Goal: Transaction & Acquisition: Purchase product/service

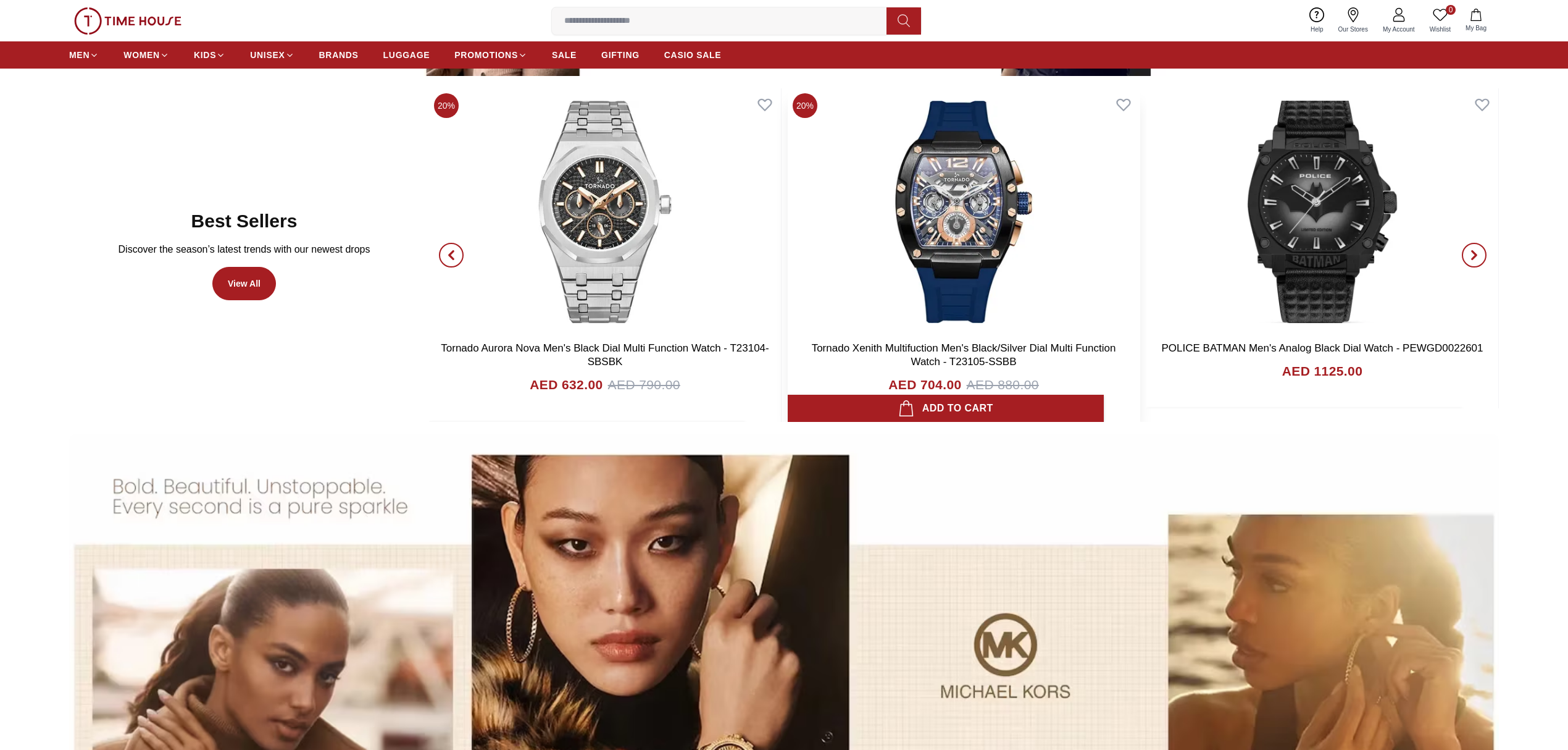
click at [964, 192] on img at bounding box center [964, 212] width 352 height 247
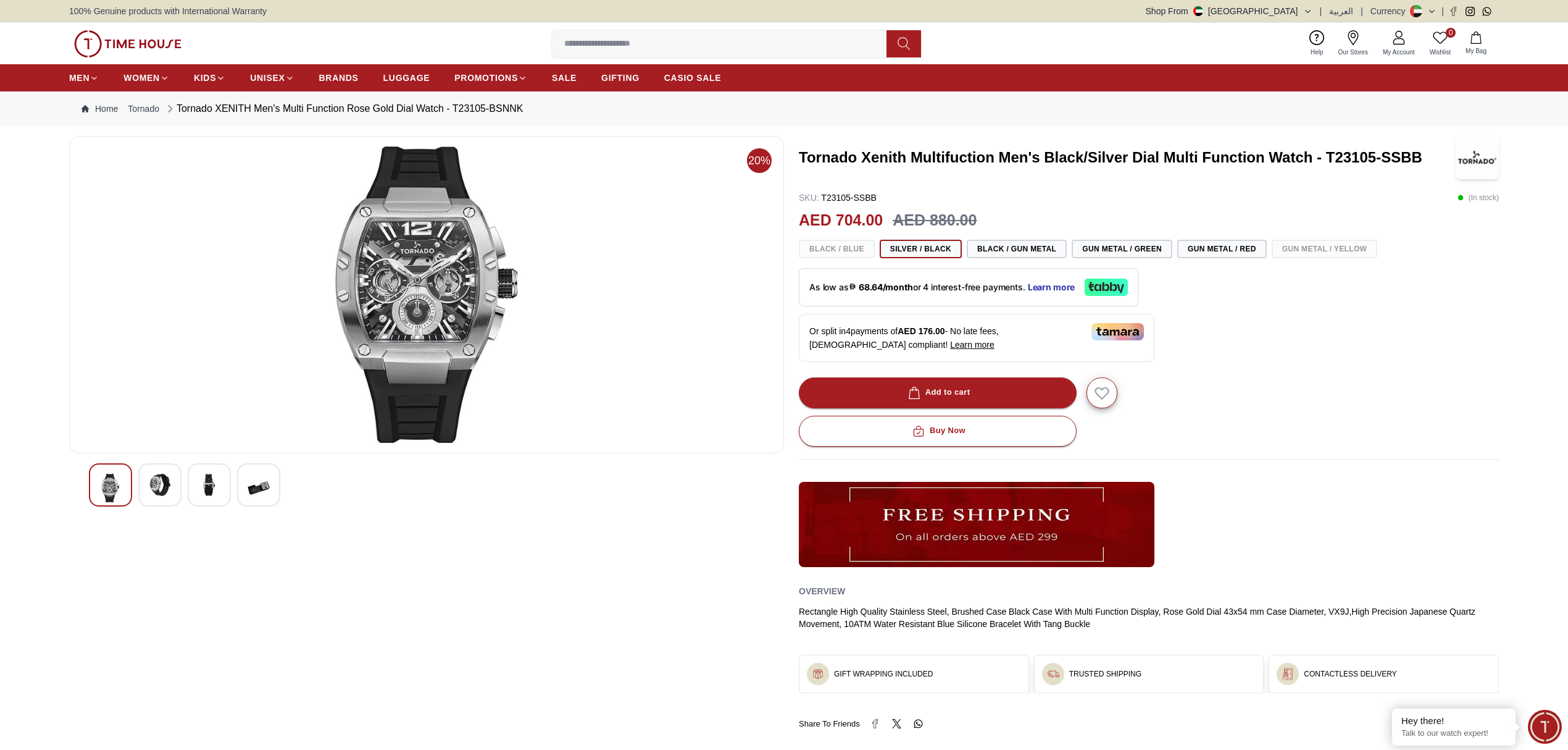
click at [155, 488] on img at bounding box center [160, 485] width 22 height 22
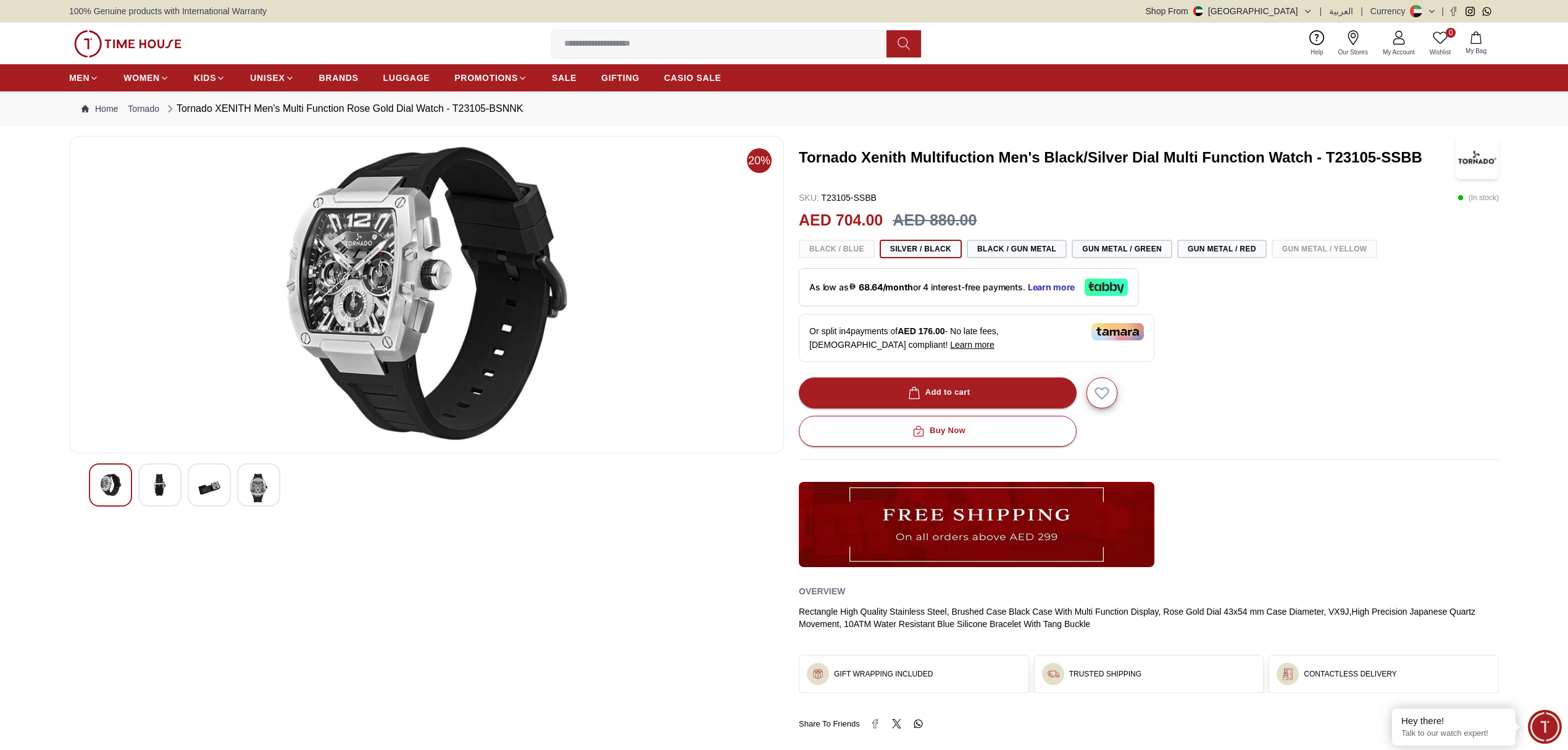
click at [219, 485] on img at bounding box center [209, 488] width 22 height 28
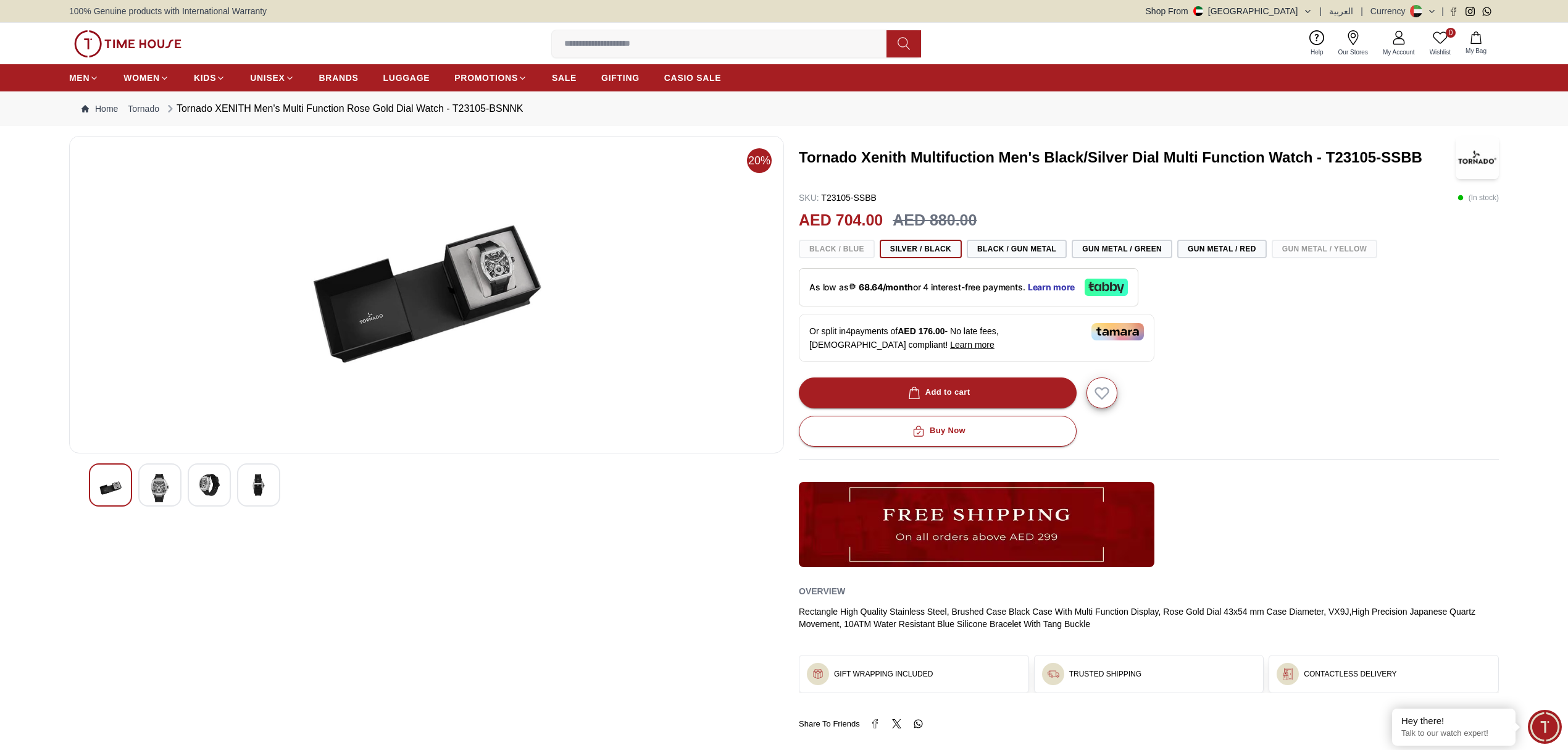
click at [268, 479] on img at bounding box center [259, 485] width 22 height 22
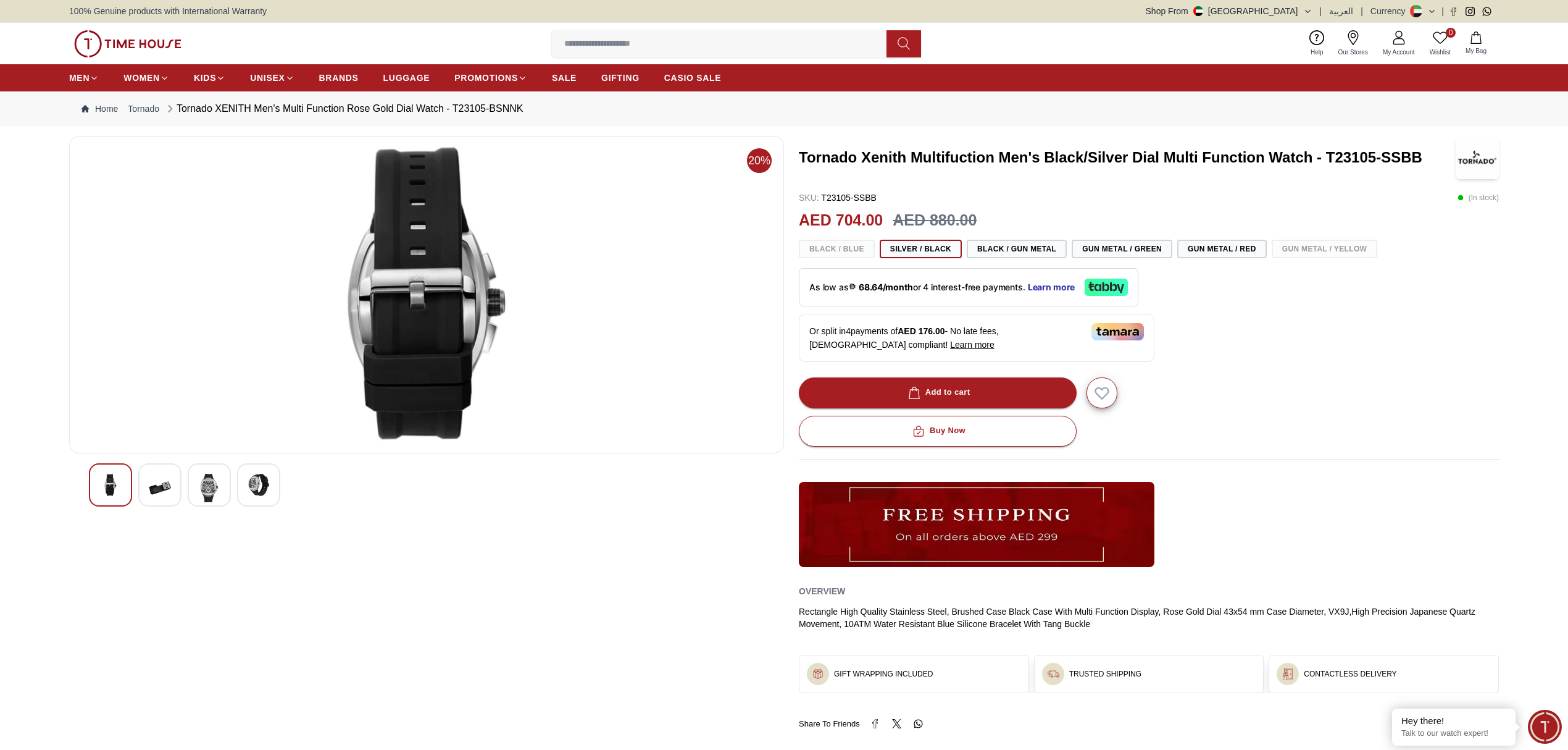
click at [196, 489] on div at bounding box center [210, 485] width 44 height 44
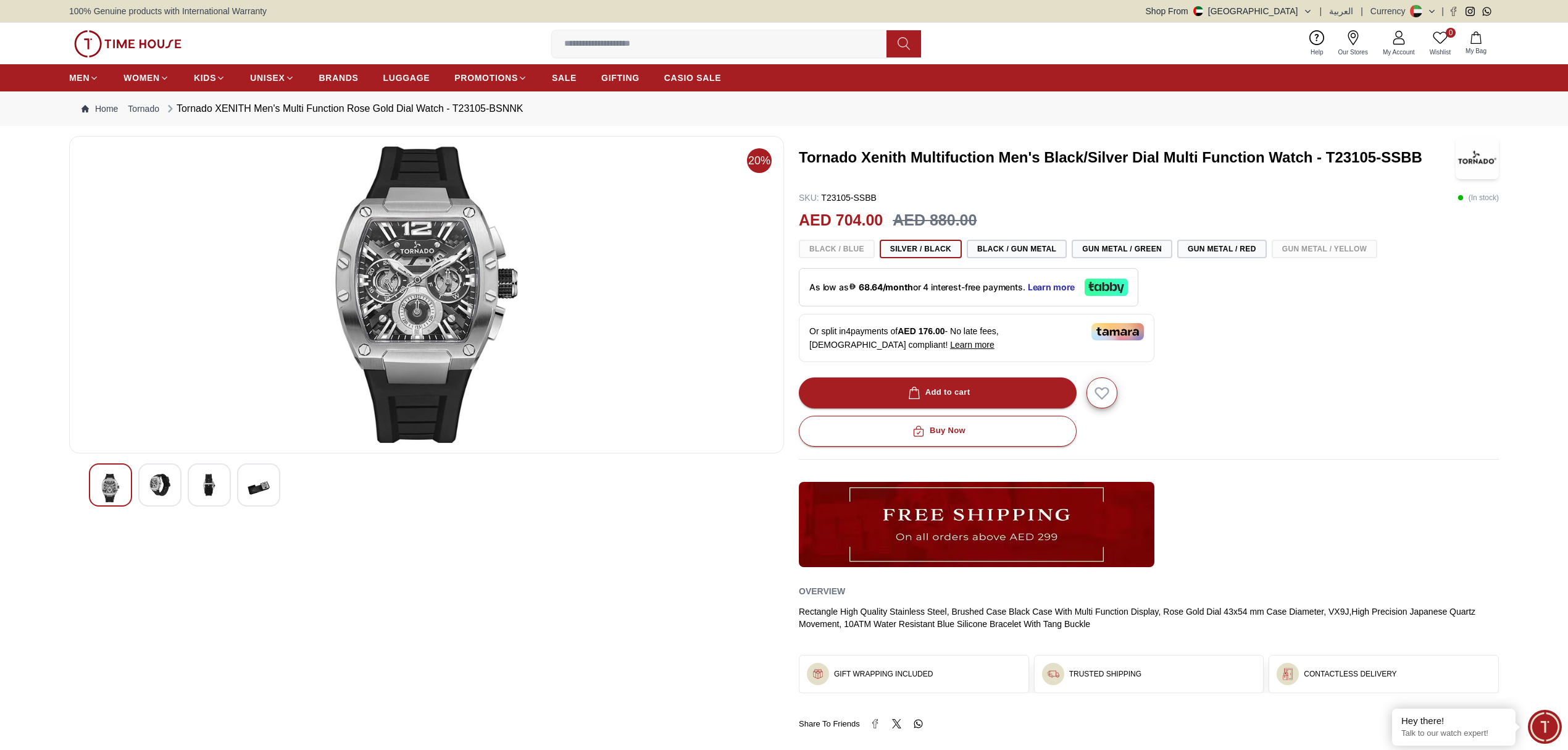
click at [1262, 326] on div "Tornado Xenith Multifuction Men's Black/Silver Dial Multi Function Watch - T231…" at bounding box center [1148, 433] width 700 height 594
drag, startPoint x: 912, startPoint y: 152, endPoint x: 1152, endPoint y: 175, distance: 241.1
click at [1152, 175] on div "Tornado Xenith Multifuction Men's Black/Silver Dial Multi Function Watch - T231…" at bounding box center [1148, 158] width 700 height 44
drag, startPoint x: 799, startPoint y: 157, endPoint x: 1013, endPoint y: 162, distance: 214.1
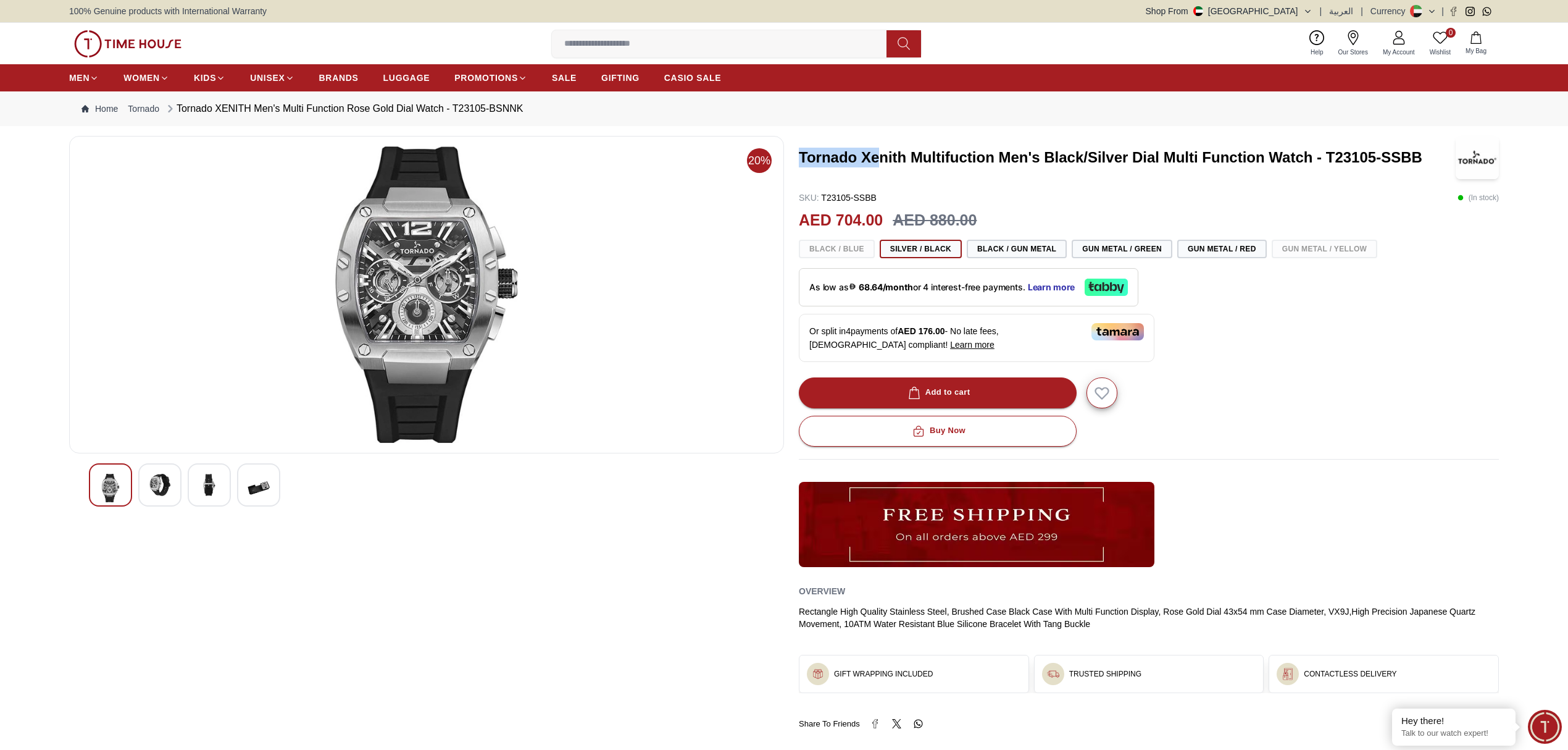
click at [986, 162] on h3 "Tornado Xenith Multifuction Men's Black/Silver Dial Multi Function Watch - T231…" at bounding box center [1119, 158] width 642 height 20
click at [1016, 162] on h3 "Tornado Xenith Multifuction Men's Black/Silver Dial Multi Function Watch - T231…" at bounding box center [1119, 158] width 642 height 20
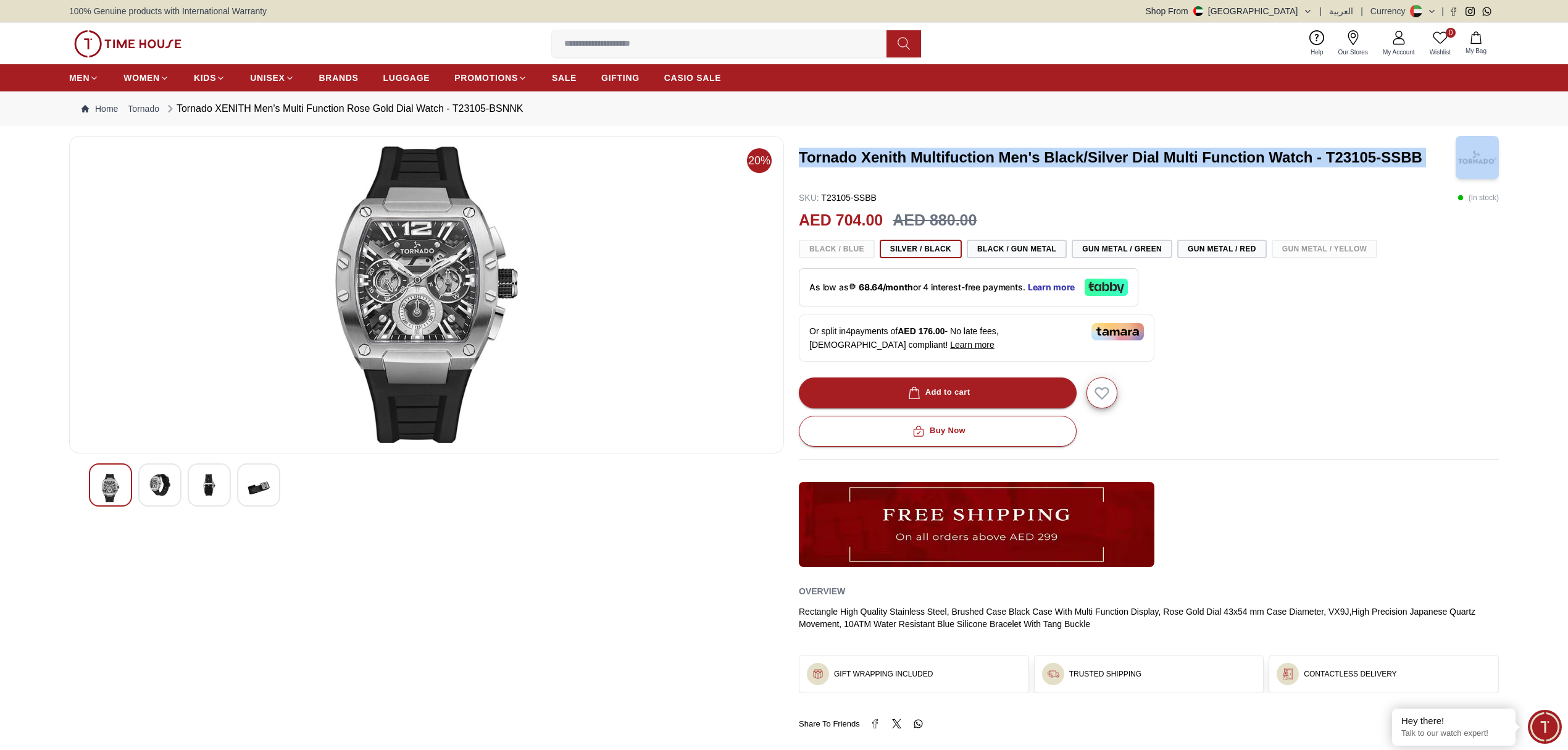
click at [1016, 162] on h3 "Tornado Xenith Multifuction Men's Black/Silver Dial Multi Function Watch - T231…" at bounding box center [1119, 158] width 642 height 20
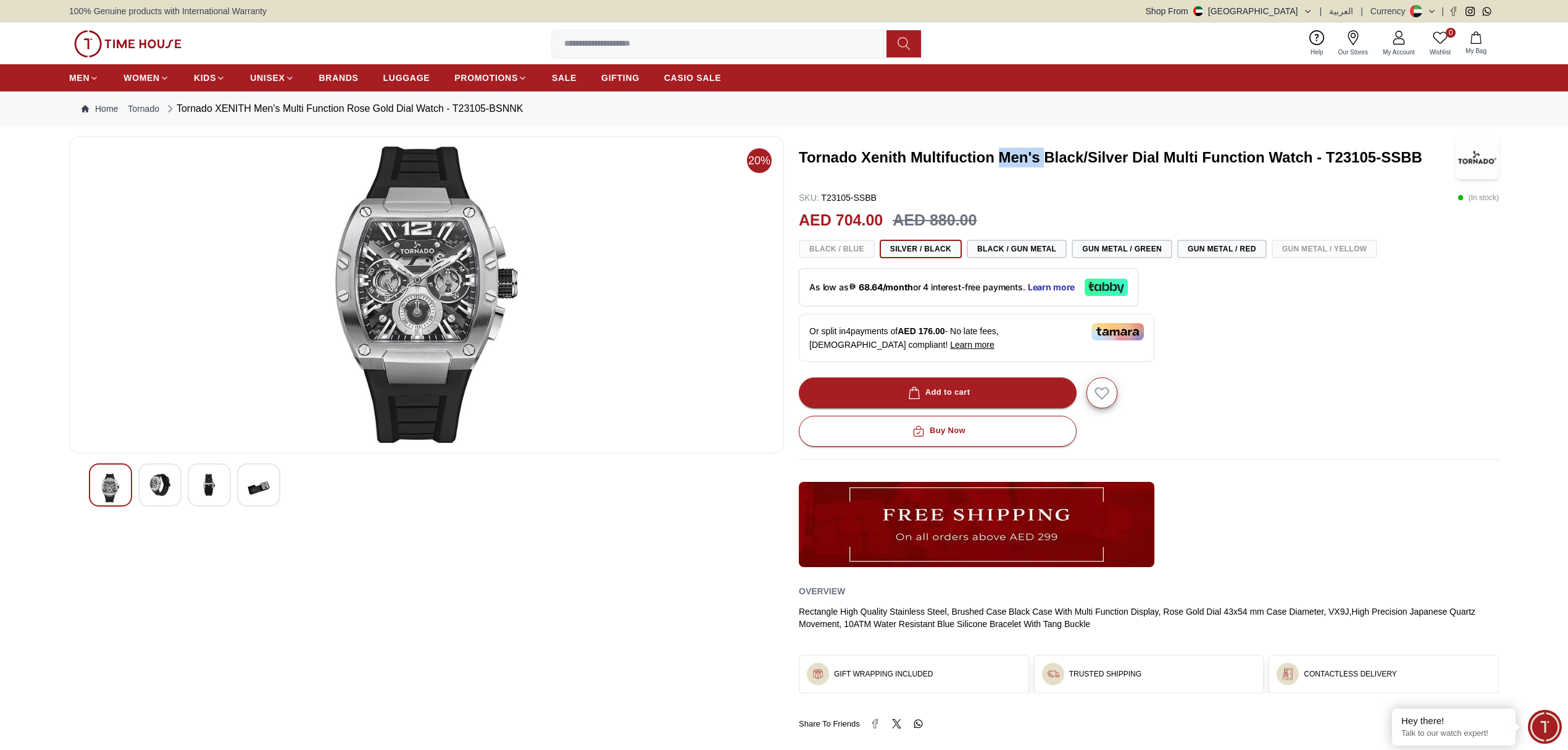
click at [1016, 162] on h3 "Tornado Xenith Multifuction Men's Black/Silver Dial Multi Function Watch - T231…" at bounding box center [1119, 158] width 642 height 20
click at [1367, 362] on div "Tornado Xenith Multifuction Men's Black/Silver Dial Multi Function Watch - T231…" at bounding box center [1148, 433] width 700 height 594
click at [1384, 383] on div "Add to cart" at bounding box center [1148, 393] width 700 height 31
click at [1500, 399] on section "20% Tornado Xenith Multifuction Men's Black/Silver Dial Multi Function Watch - …" at bounding box center [784, 470] width 1568 height 668
click at [1373, 311] on div "Tornado Xenith Multifuction Men's Black/Silver Dial Multi Function Watch - T231…" at bounding box center [1148, 433] width 700 height 594
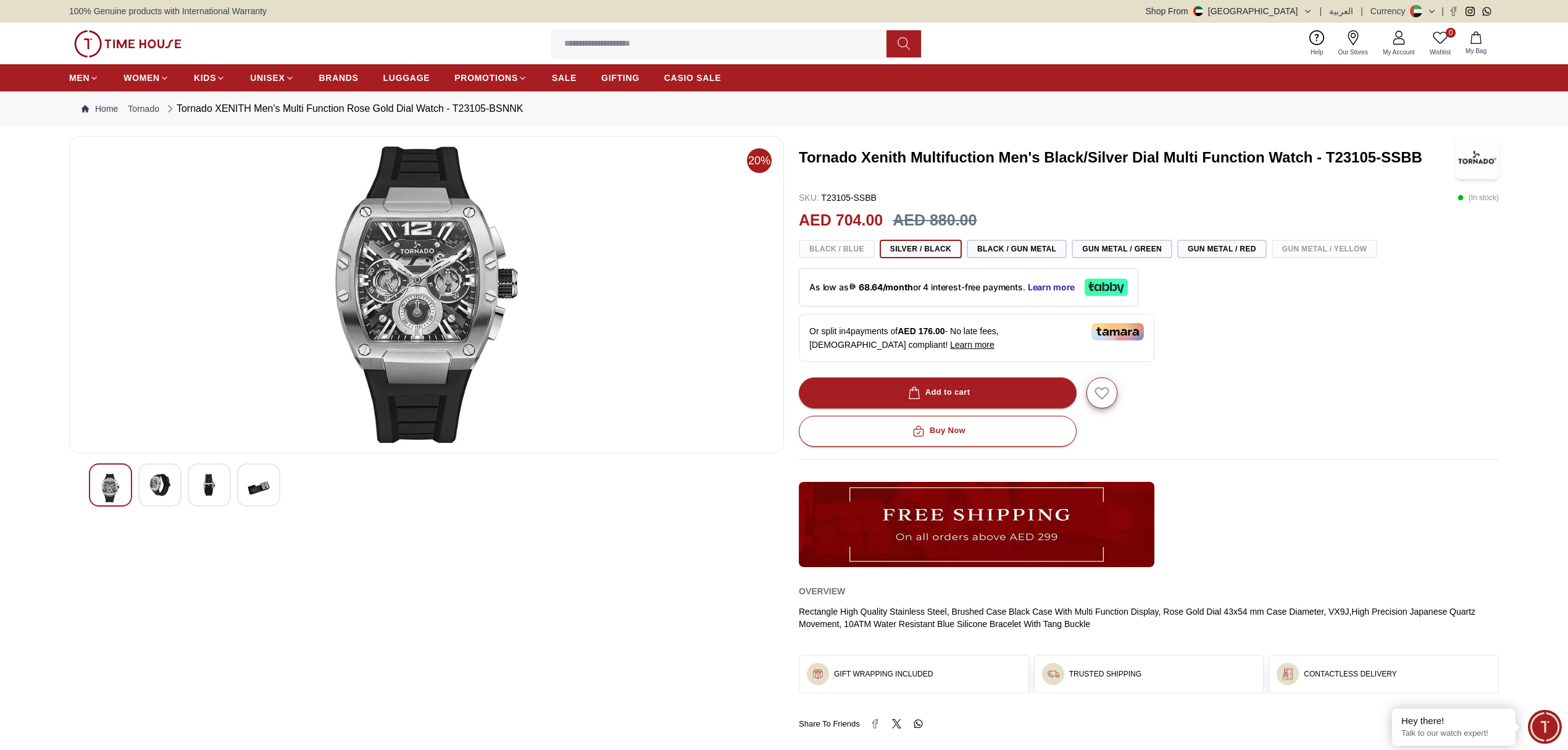
click at [931, 183] on div "Tornado Xenith Multifuction Men's Black/Silver Dial Multi Function Watch - T231…" at bounding box center [1148, 433] width 700 height 594
click at [806, 153] on h3 "Tornado Xenith Multifuction Men's Black/Silver Dial Multi Function Watch - T231…" at bounding box center [1119, 158] width 642 height 20
click at [1429, 430] on div "Buy Now" at bounding box center [1148, 431] width 700 height 31
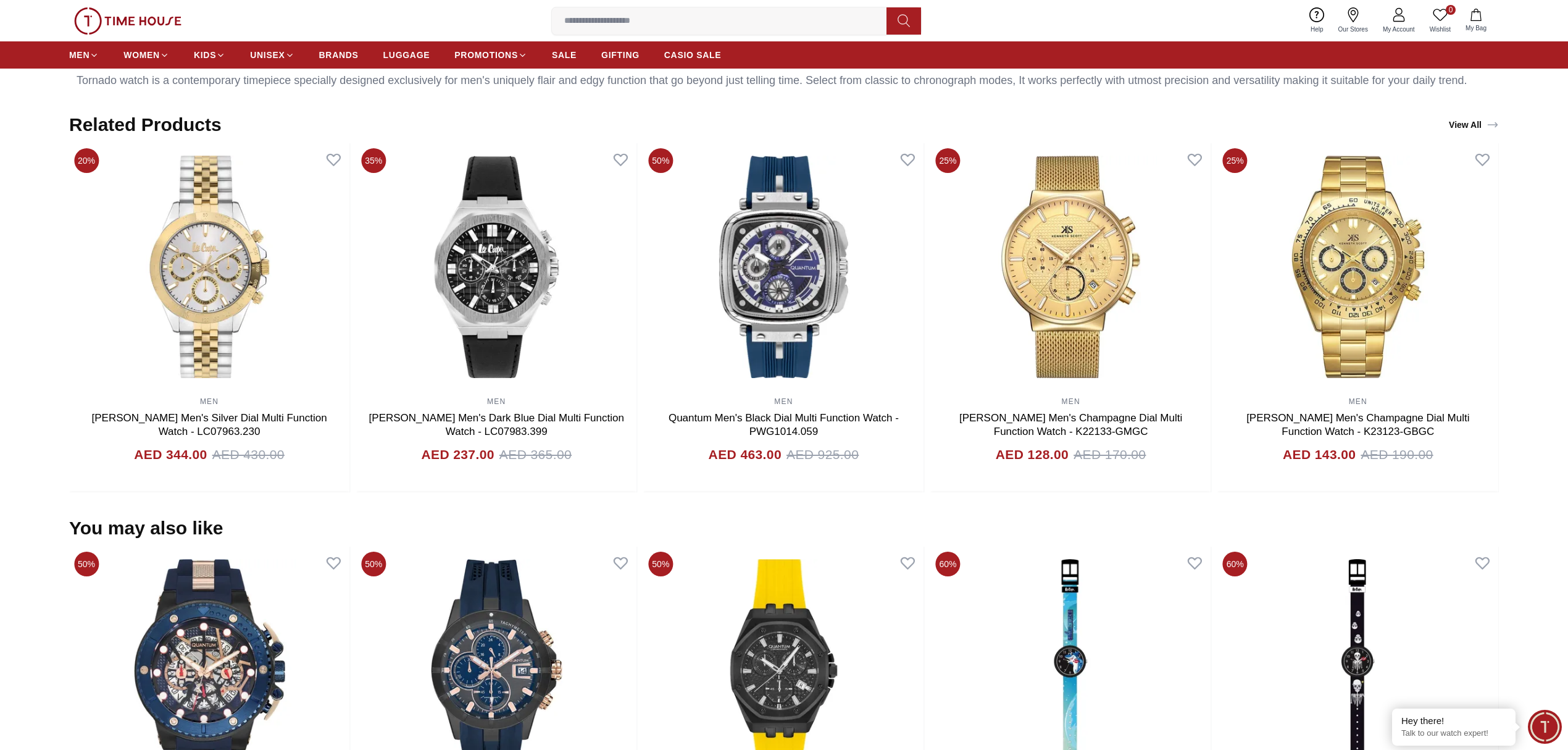
scroll to position [741, 0]
